Goal: Find specific page/section: Find specific page/section

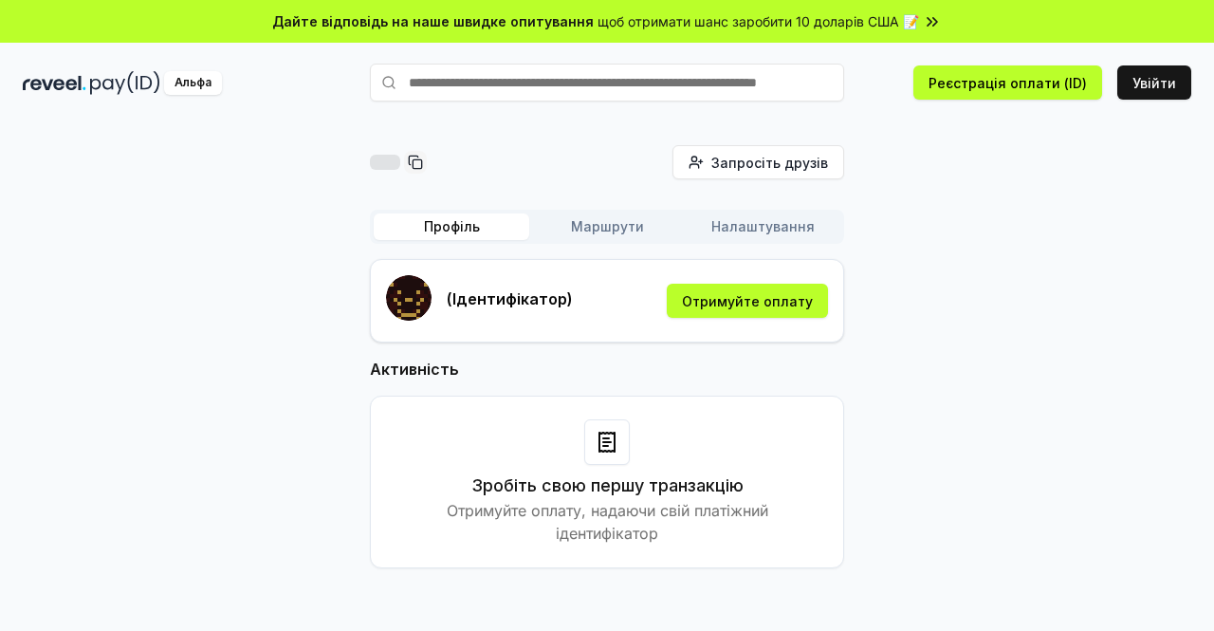
click at [883, 341] on div "Запросіть друзів Запросити Профіль Маршрути Налаштування (Ідентифікатор) Отриму…" at bounding box center [607, 371] width 1169 height 453
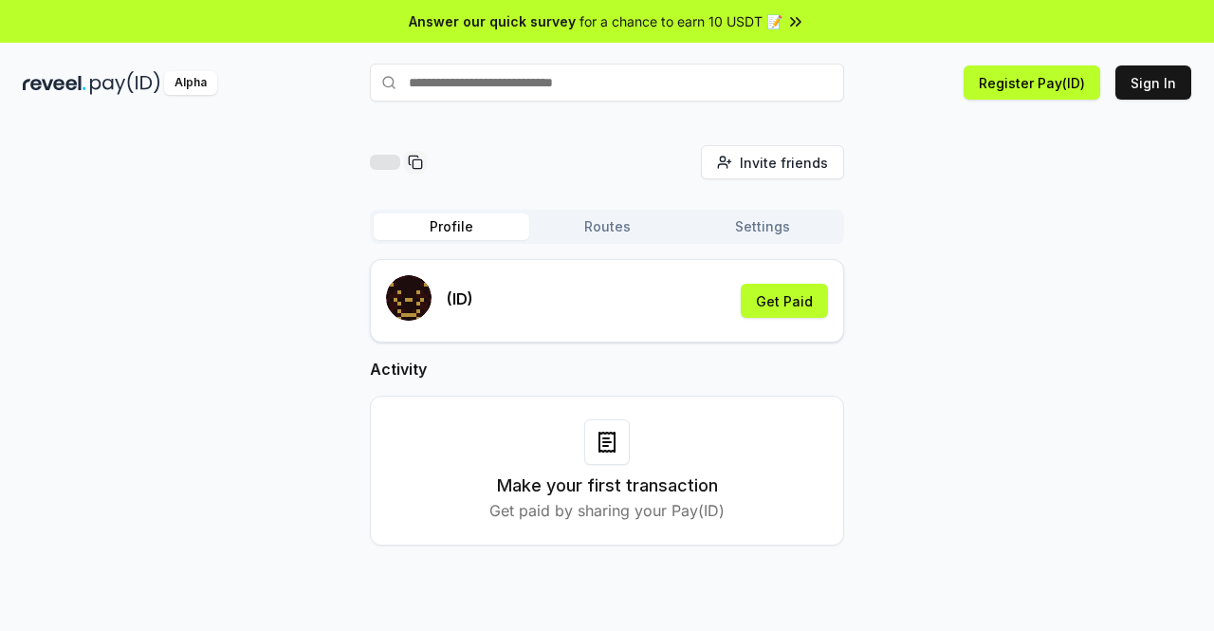
click at [972, 267] on div "Invite friends Invite Profile Routes Settings (ID) Get Paid Activity Make your …" at bounding box center [607, 360] width 1169 height 431
click at [1149, 91] on button "Sign In" at bounding box center [1154, 82] width 76 height 34
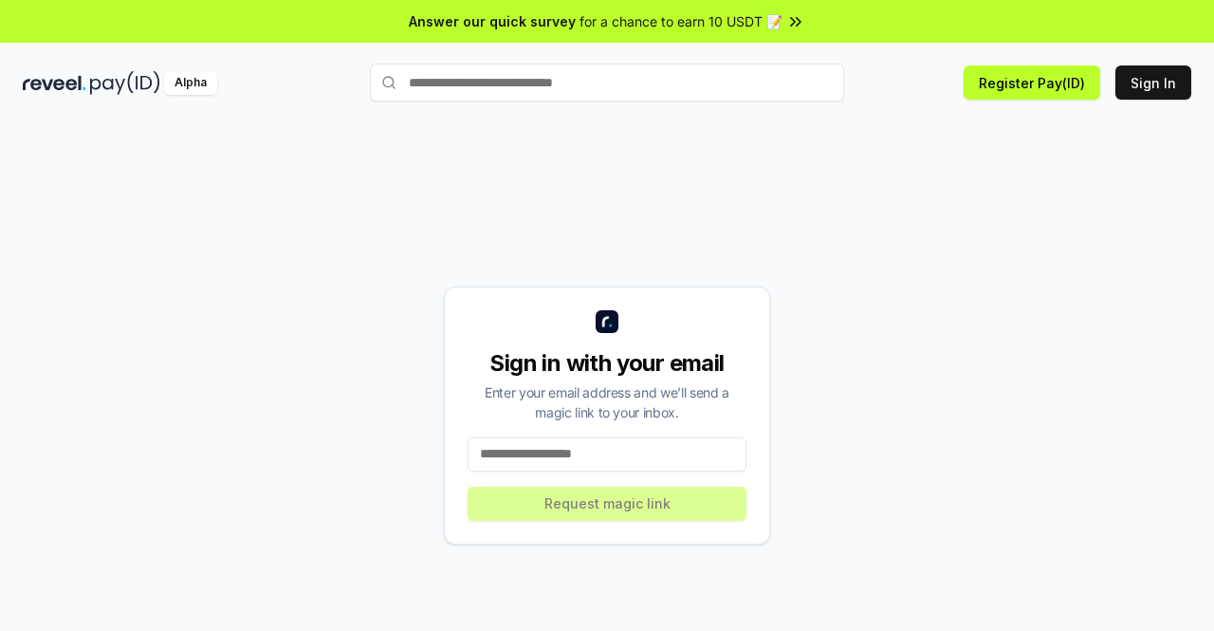
click at [791, 25] on icon at bounding box center [793, 21] width 4 height 8
